Goal: Task Accomplishment & Management: Complete application form

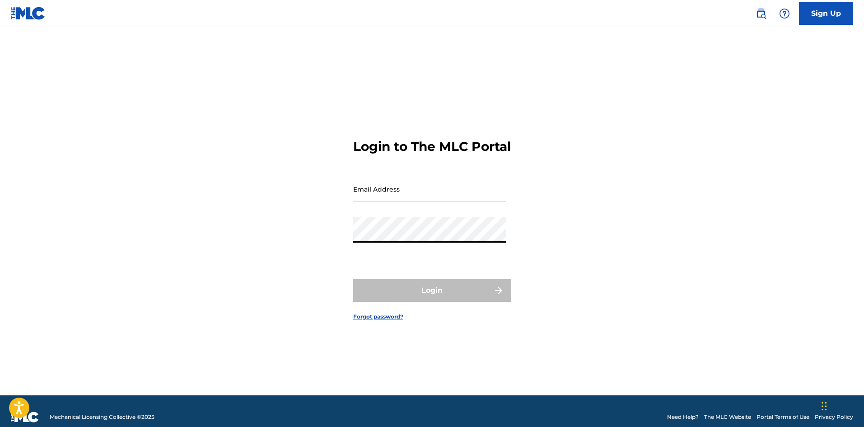
type input "[EMAIL_ADDRESS][DOMAIN_NAME]"
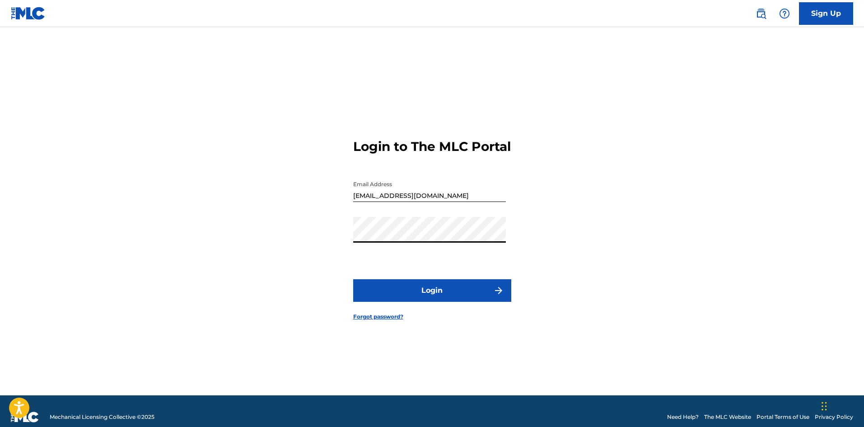
click at [454, 296] on button "Login" at bounding box center [432, 290] width 158 height 23
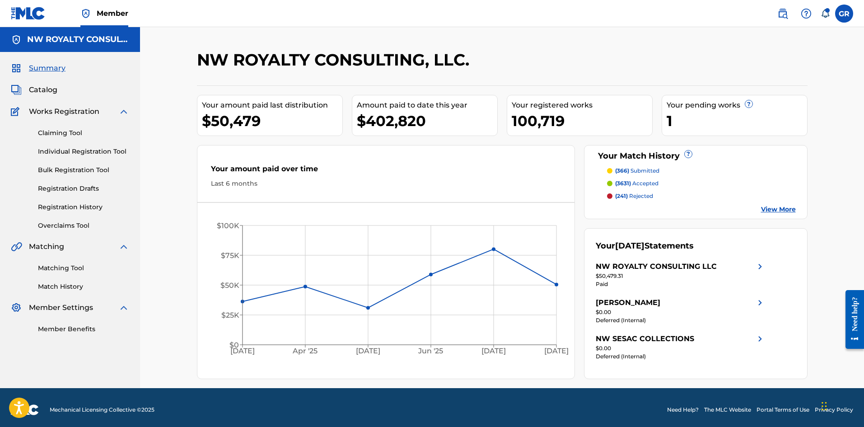
click at [60, 131] on link "Claiming Tool" at bounding box center [83, 132] width 91 height 9
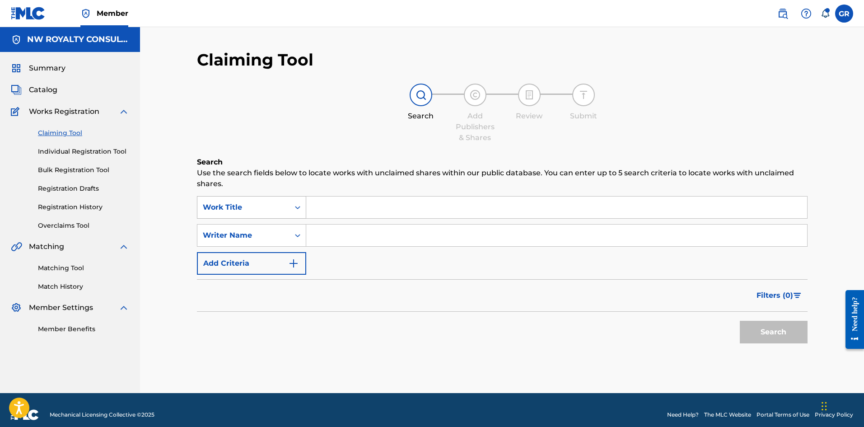
click at [279, 212] on div "Work Title" at bounding box center [243, 207] width 81 height 11
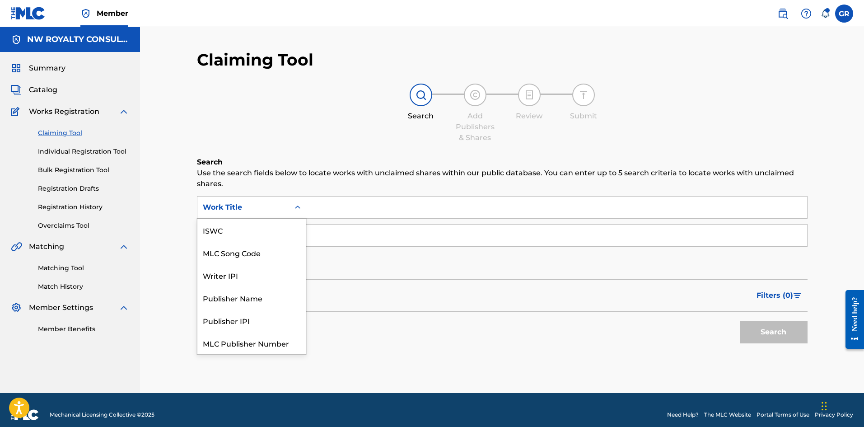
scroll to position [23, 0]
click at [257, 229] on div "MLC Song Code" at bounding box center [251, 230] width 108 height 23
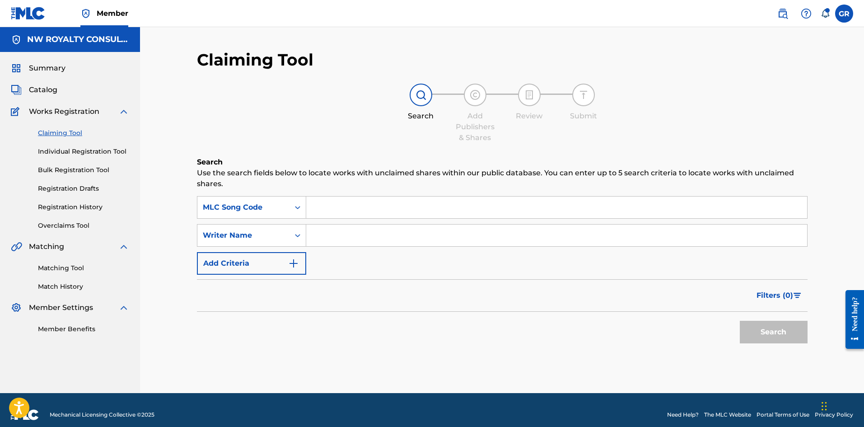
click at [325, 206] on input "Search Form" at bounding box center [556, 208] width 501 height 22
paste input "PJ1TTH"
type input "PJ1TTH"
click at [773, 331] on button "Search" at bounding box center [774, 332] width 68 height 23
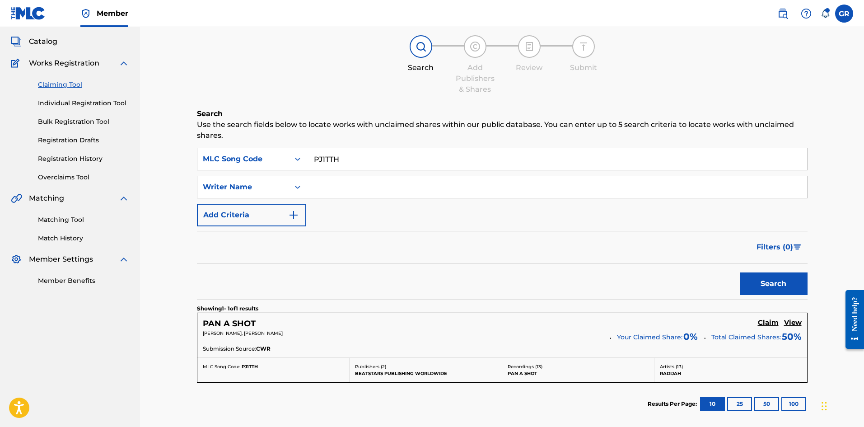
scroll to position [135, 0]
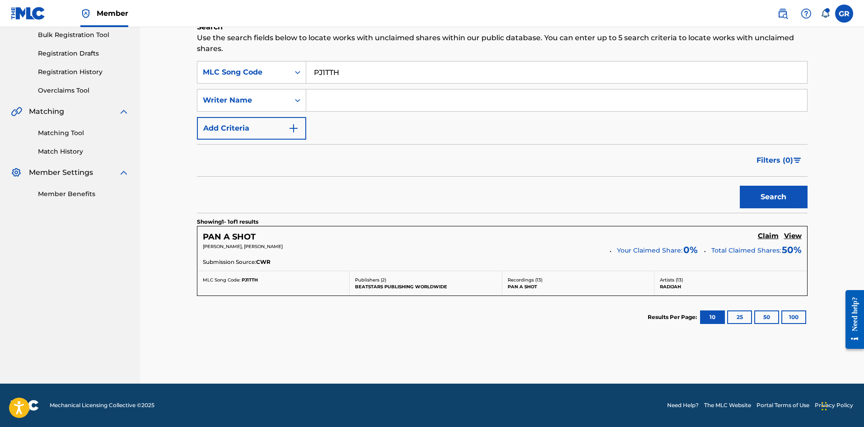
click at [767, 238] on h5 "Claim" at bounding box center [768, 236] width 21 height 9
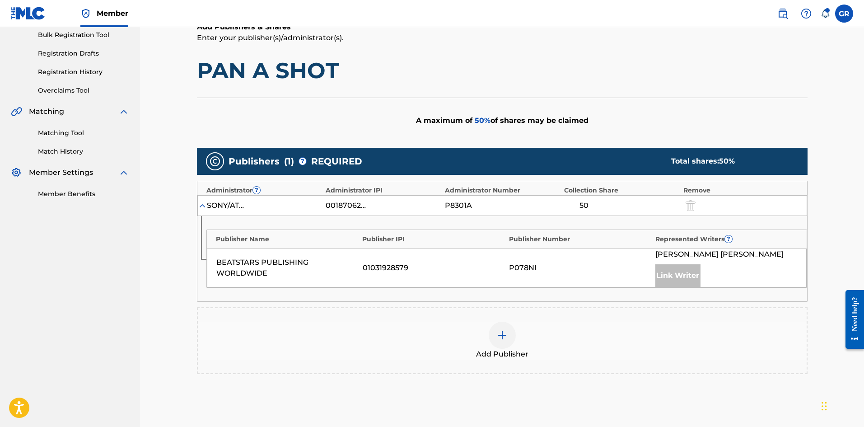
click at [510, 336] on div at bounding box center [502, 335] width 27 height 27
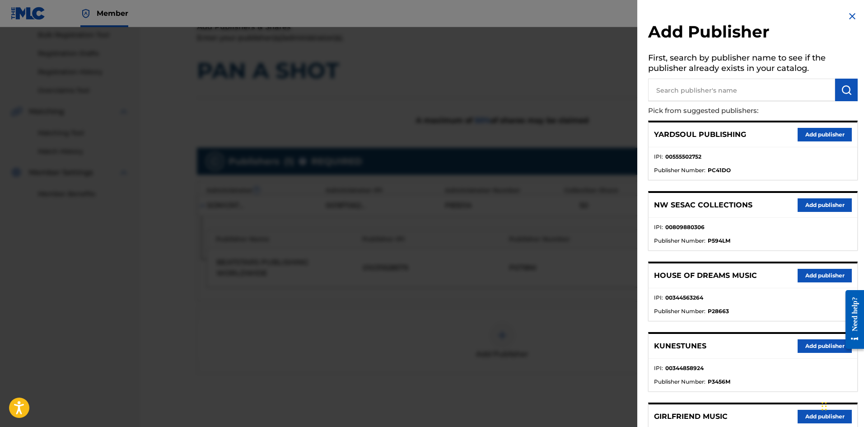
click at [685, 91] on input "text" at bounding box center [741, 90] width 187 height 23
type input "[PERSON_NAME]"
click at [850, 87] on button "submit" at bounding box center [846, 90] width 23 height 23
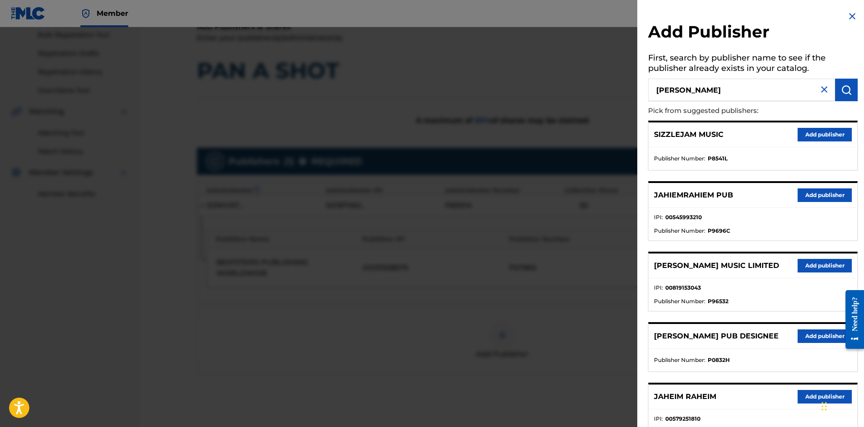
click at [823, 265] on button "Add publisher" at bounding box center [825, 266] width 54 height 14
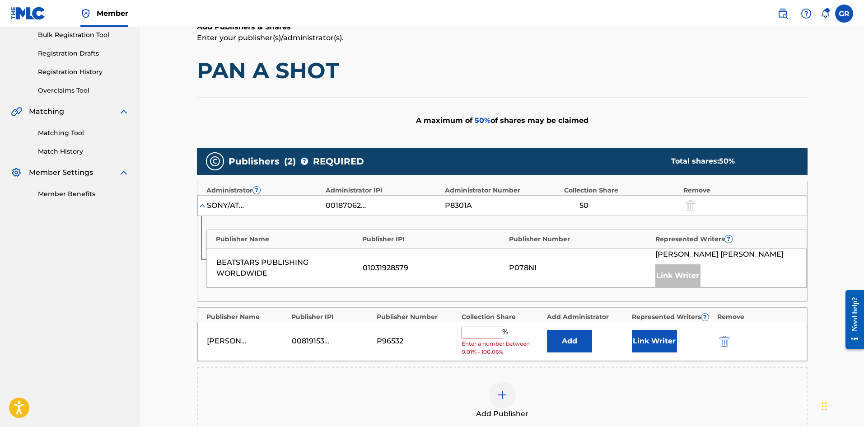
click at [571, 342] on button "Add" at bounding box center [569, 341] width 45 height 23
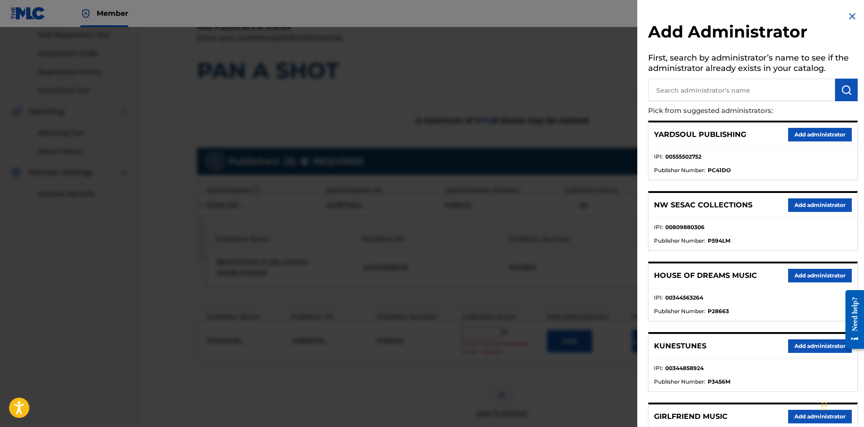
click at [678, 88] on input "text" at bounding box center [741, 90] width 187 height 23
type input "NW COLL"
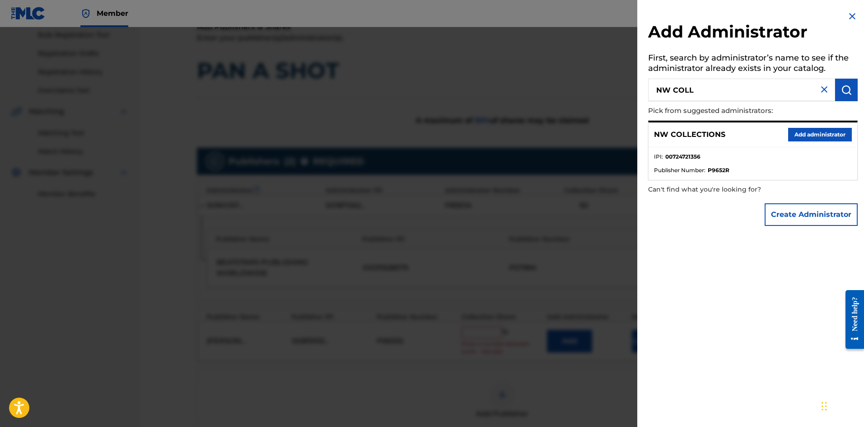
click at [821, 134] on button "Add administrator" at bounding box center [820, 135] width 64 height 14
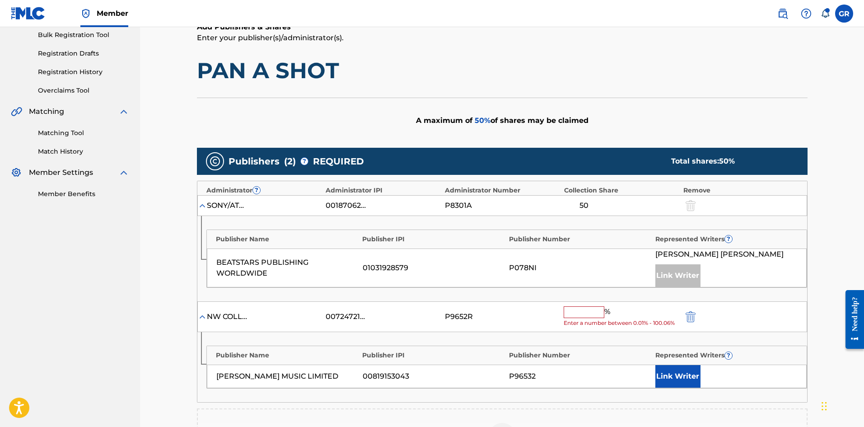
click at [579, 310] on input "text" at bounding box center [584, 312] width 41 height 12
type input "50"
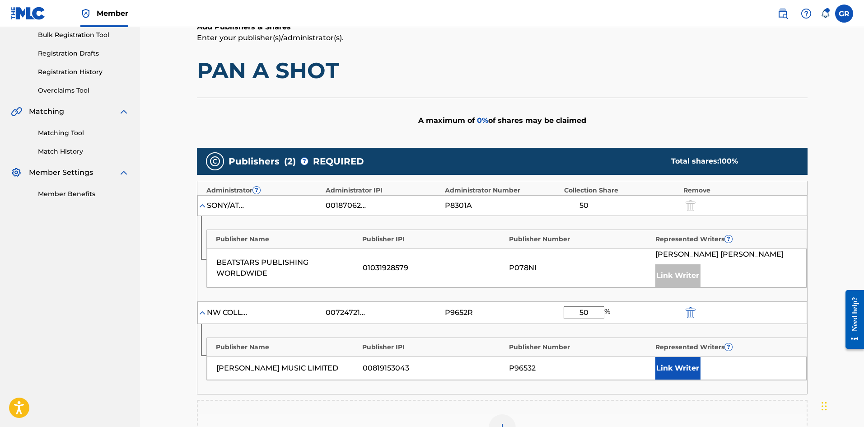
click at [673, 364] on button "Link Writer" at bounding box center [678, 368] width 45 height 23
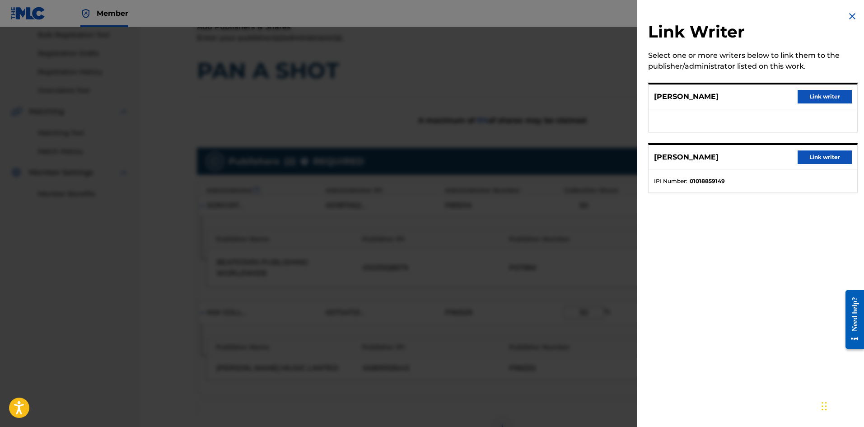
click at [814, 97] on button "Link writer" at bounding box center [825, 97] width 54 height 14
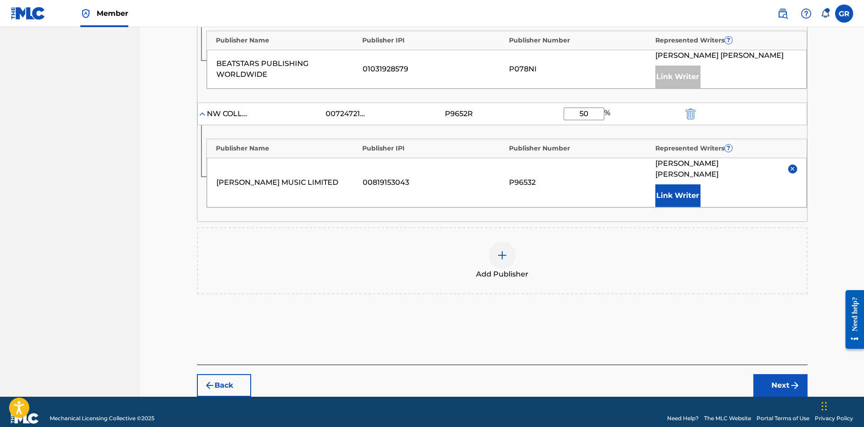
scroll to position [336, 0]
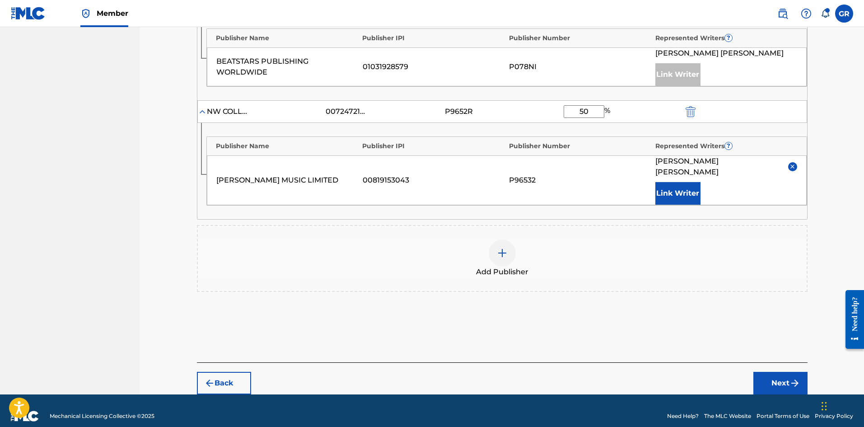
click at [783, 372] on button "Next" at bounding box center [781, 383] width 54 height 23
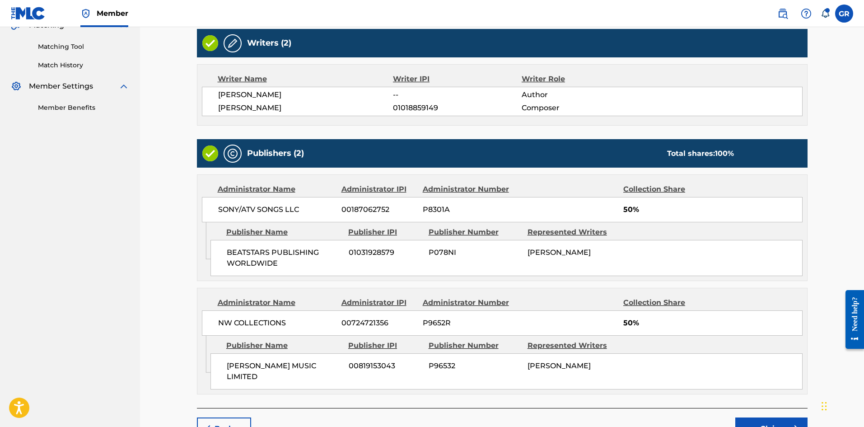
scroll to position [269, 0]
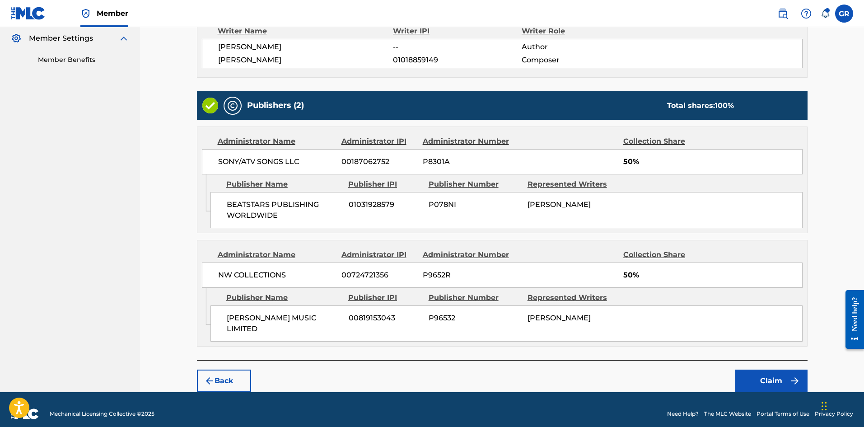
click at [778, 371] on button "Claim" at bounding box center [772, 381] width 72 height 23
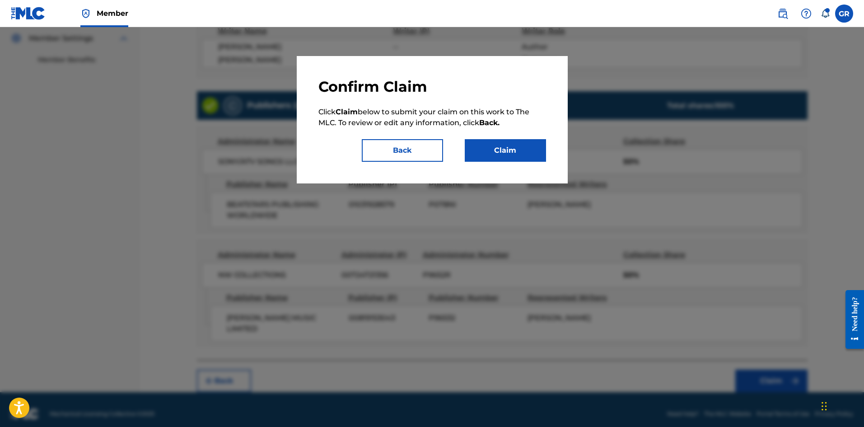
click at [524, 148] on button "Claim" at bounding box center [505, 150] width 81 height 23
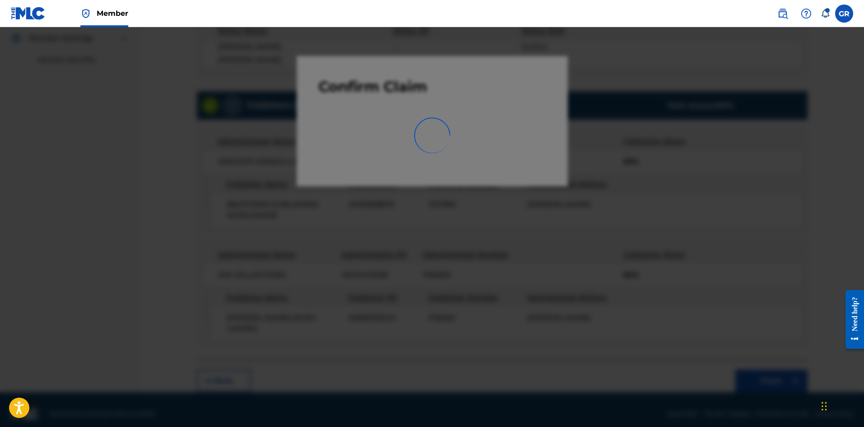
scroll to position [0, 0]
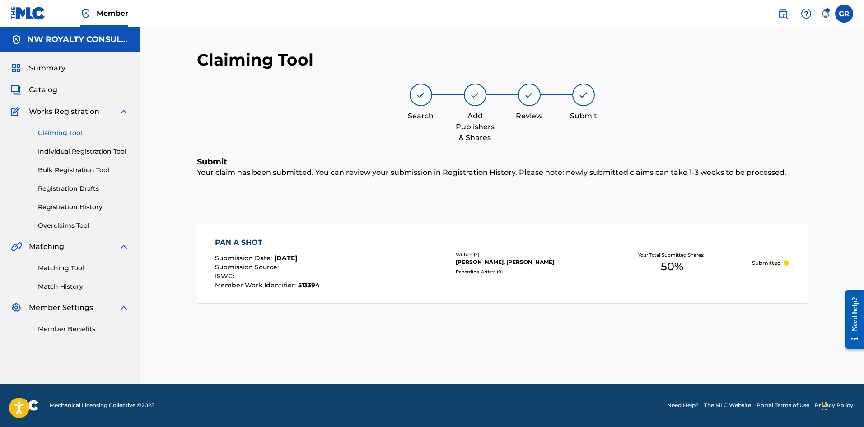
click at [52, 91] on span "Catalog" at bounding box center [43, 89] width 28 height 11
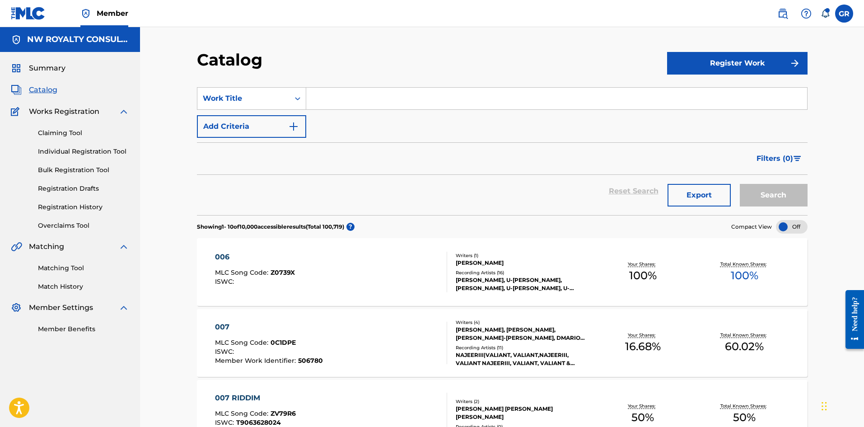
click at [332, 96] on input "Search Form" at bounding box center [556, 99] width 501 height 22
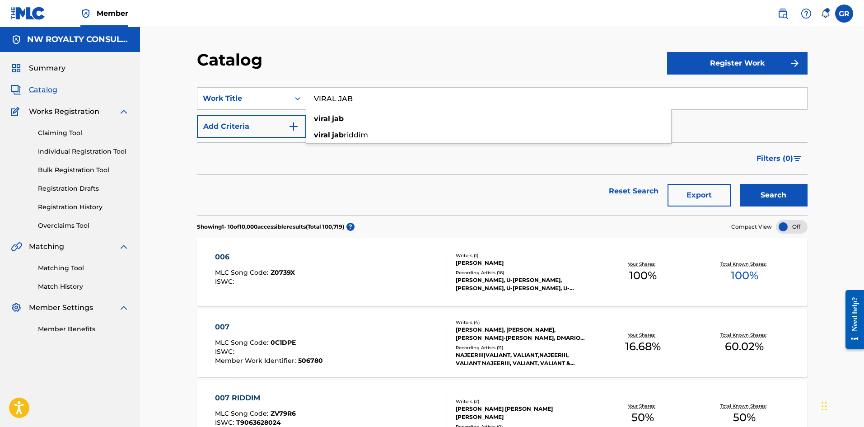
type input "VIRAL JAB"
click at [275, 155] on div "Filters ( 0 )" at bounding box center [502, 158] width 611 height 33
click at [291, 128] on img "Search Form" at bounding box center [293, 126] width 11 height 11
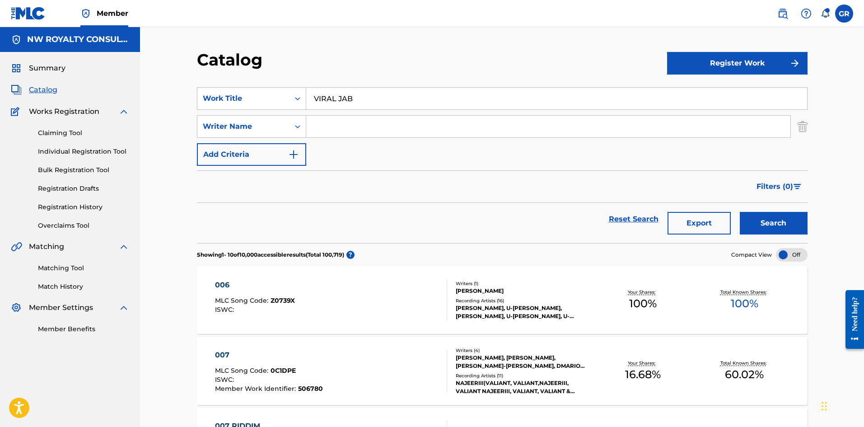
click at [329, 122] on input "Search Form" at bounding box center [548, 127] width 484 height 22
click at [337, 125] on input "Search Form" at bounding box center [548, 127] width 484 height 22
type input "[PERSON_NAME]"
click at [740, 212] on button "Search" at bounding box center [774, 223] width 68 height 23
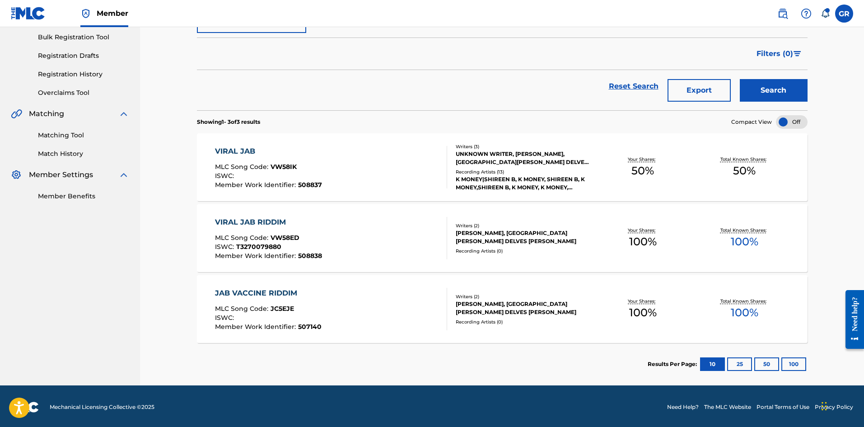
scroll to position [135, 0]
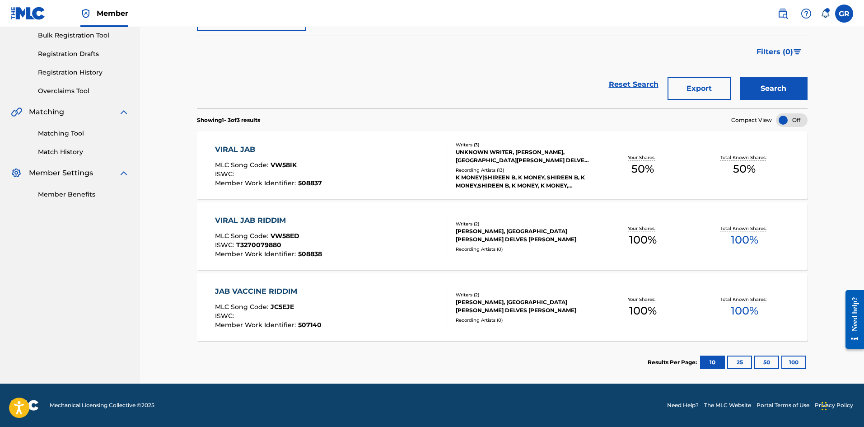
click at [244, 149] on div "VIRAL JAB" at bounding box center [268, 149] width 107 height 11
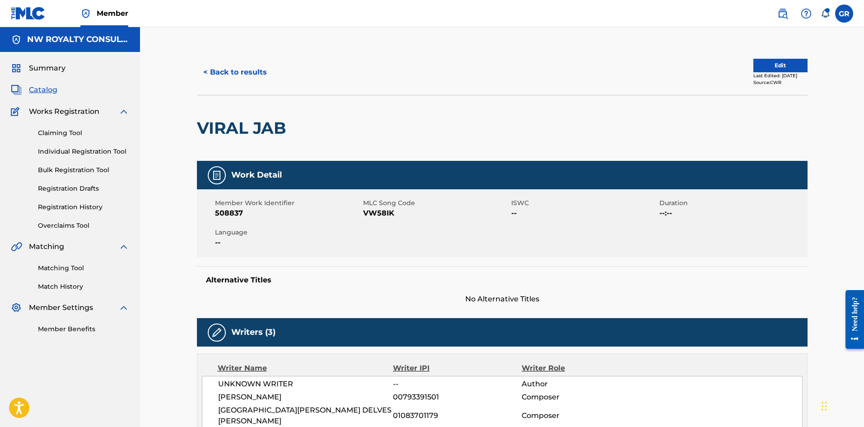
click at [208, 70] on button "< Back to results" at bounding box center [235, 72] width 76 height 23
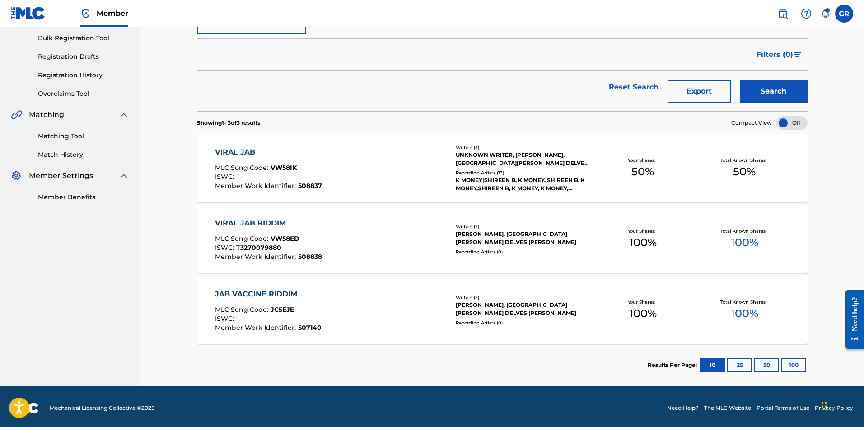
scroll to position [135, 0]
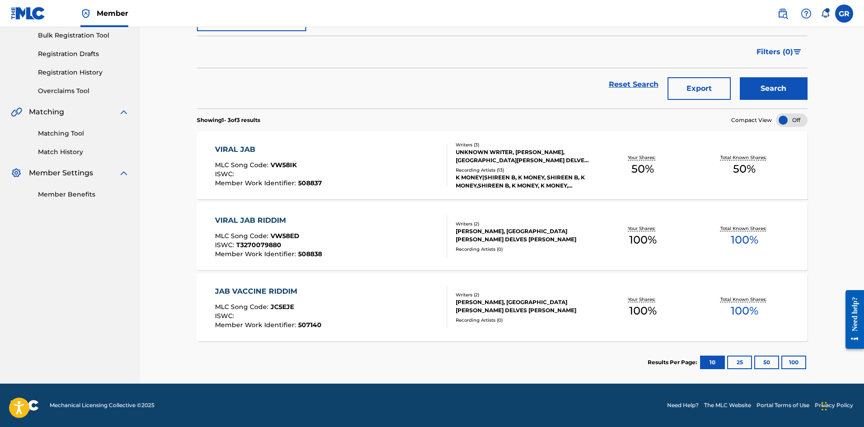
click at [252, 220] on div "VIRAL JAB RIDDIM" at bounding box center [268, 220] width 107 height 11
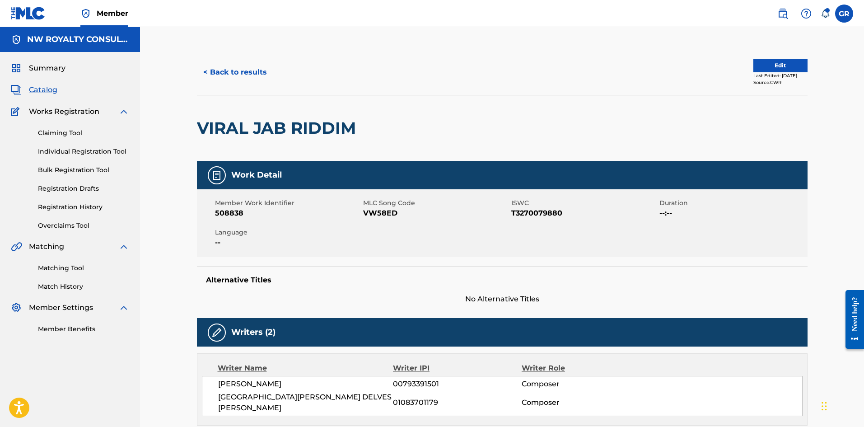
click at [45, 89] on span "Catalog" at bounding box center [43, 89] width 28 height 11
